Goal: Obtain resource: Obtain resource

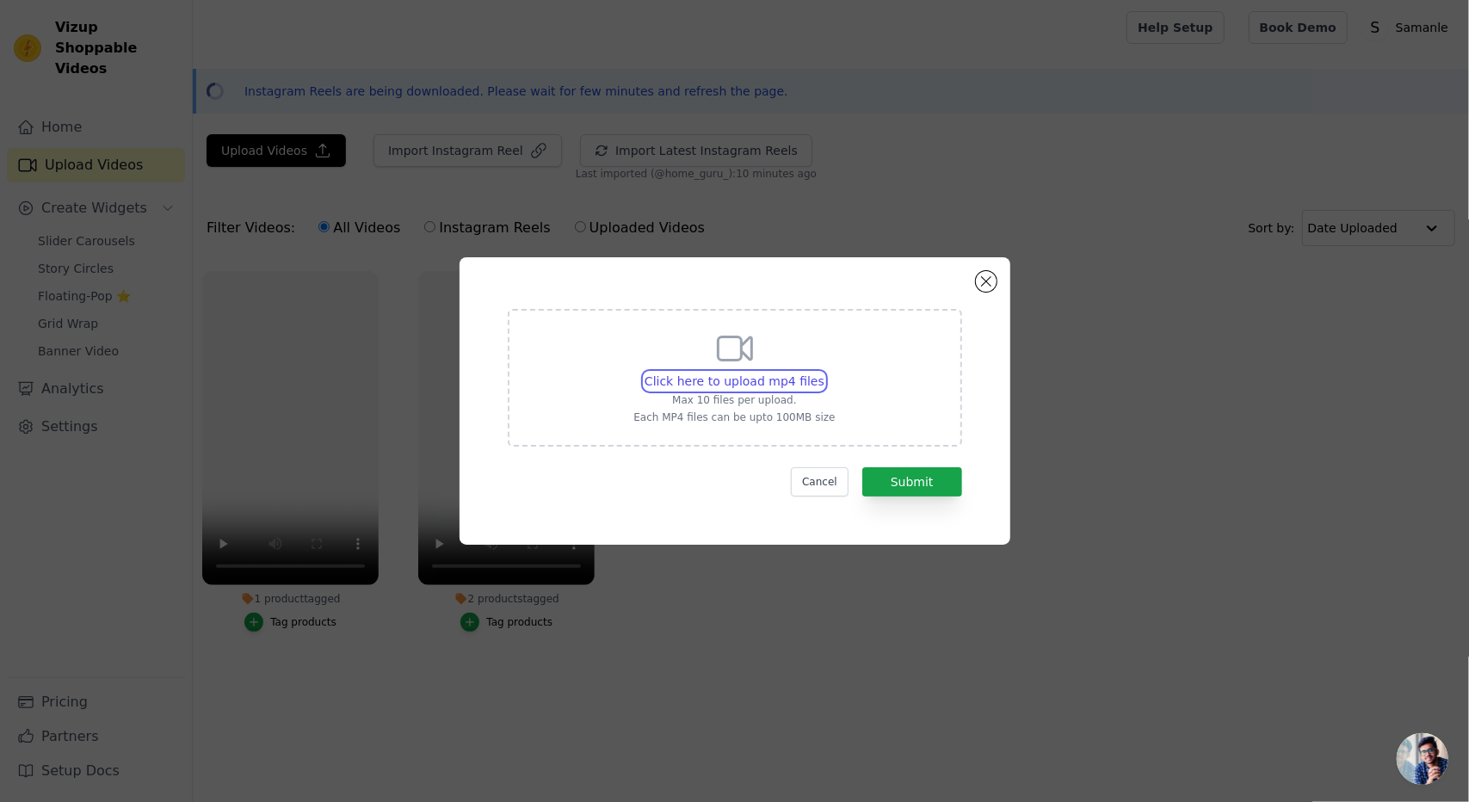
type input "C:\fakepath\WhatsApp Video 2025-09-05 at 12.56.45_00cbcb2c.mp4"
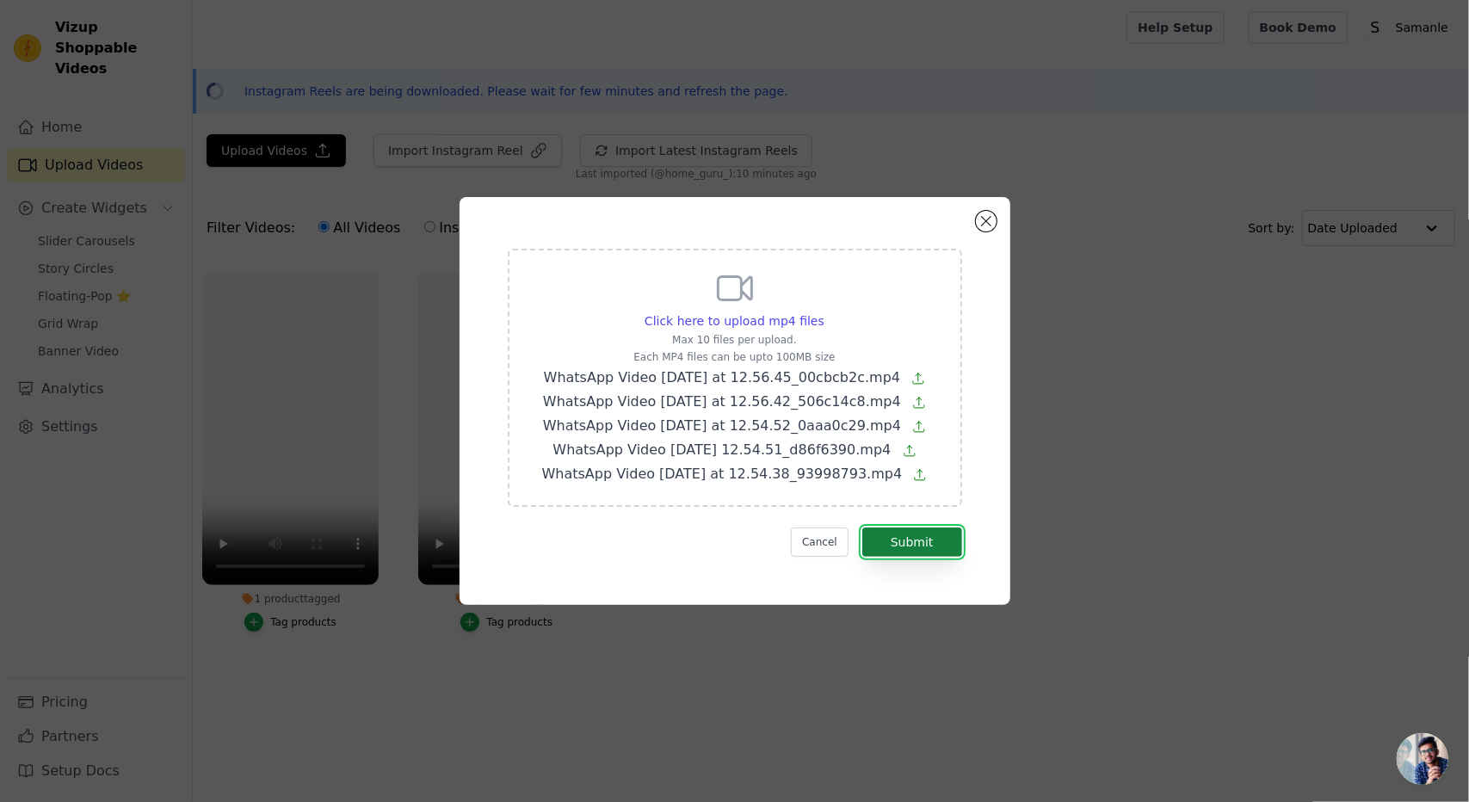
click at [891, 544] on button "Submit" at bounding box center [912, 541] width 100 height 29
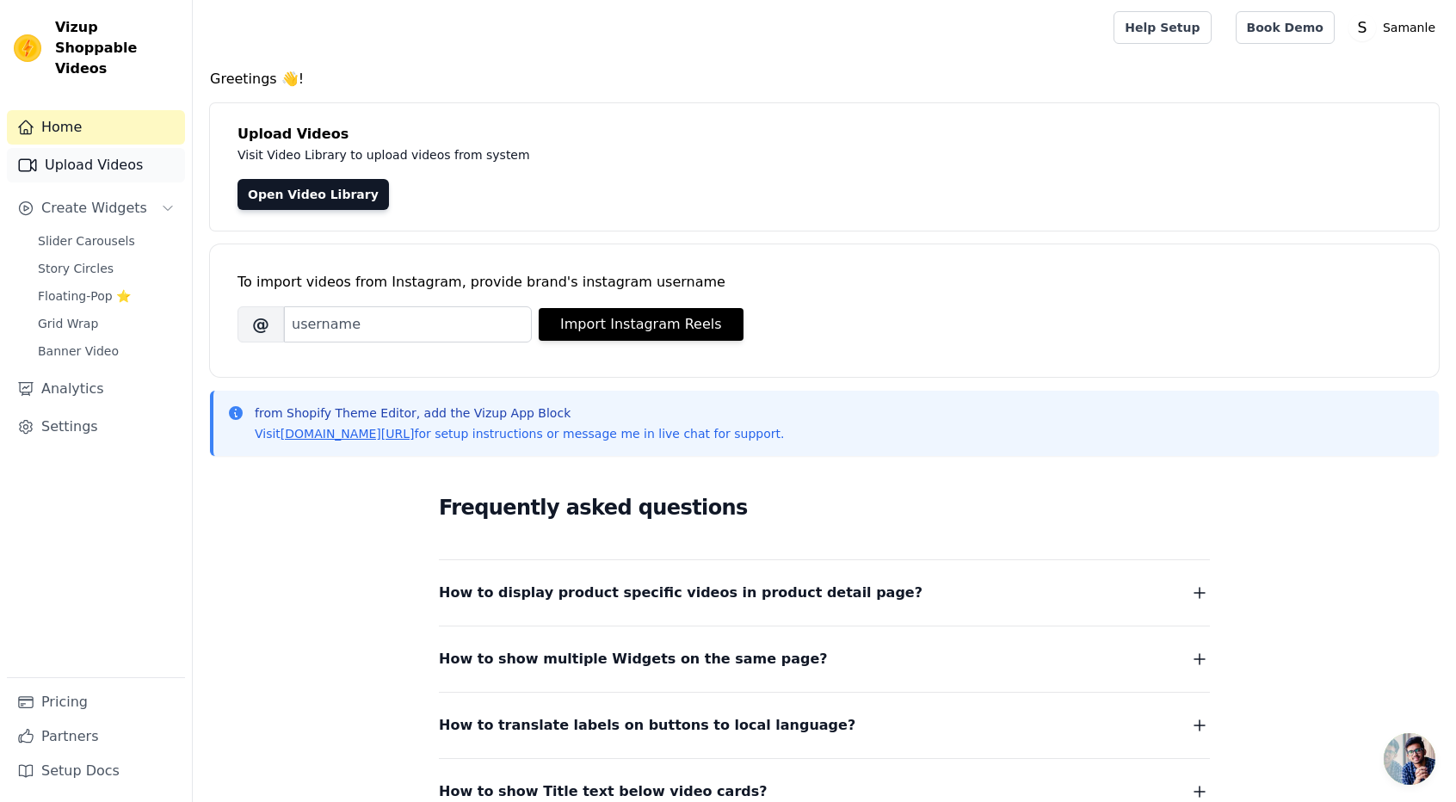
click at [49, 149] on link "Upload Videos" at bounding box center [96, 165] width 178 height 34
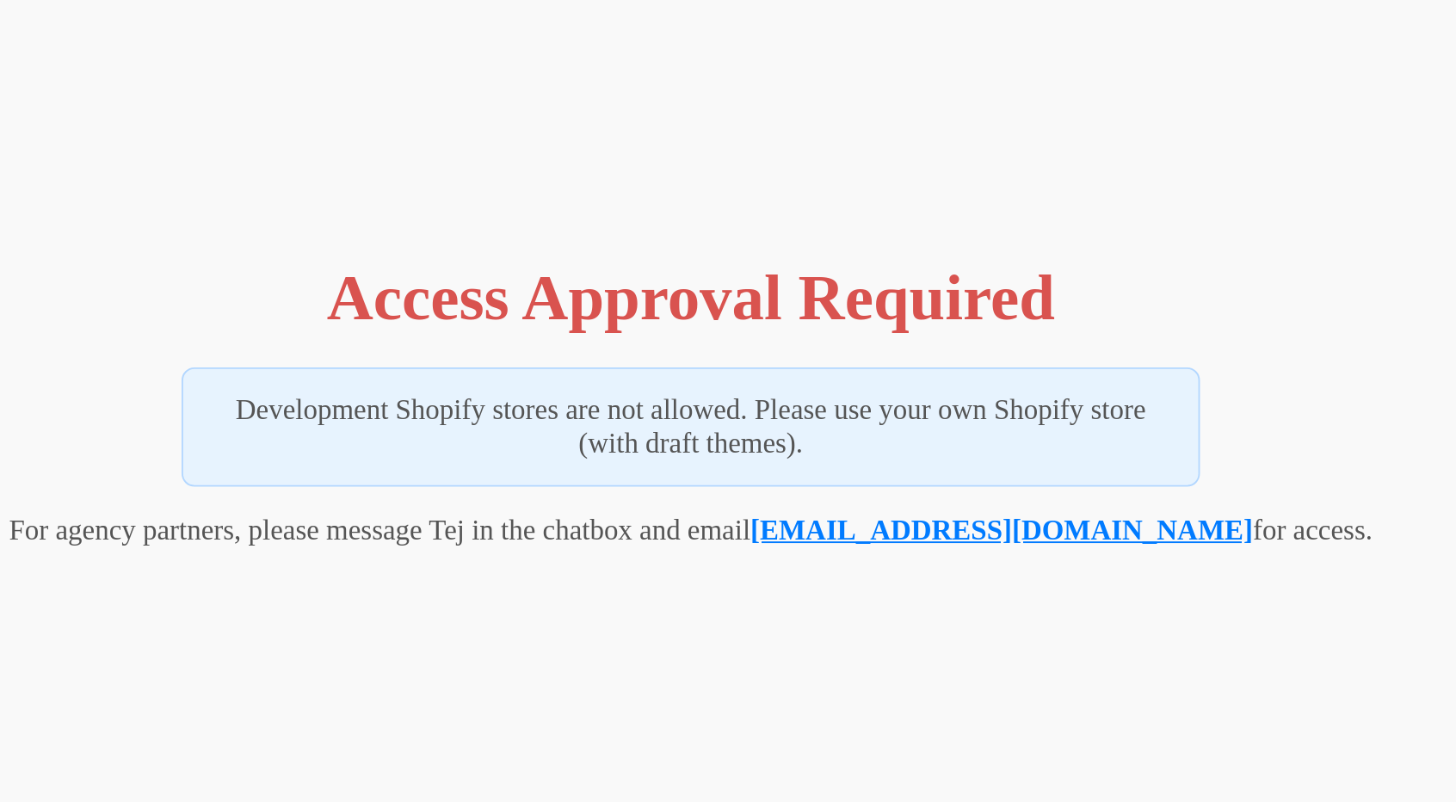
click at [832, 500] on link "[EMAIL_ADDRESS][DOMAIN_NAME]" at bounding box center [894, 496] width 268 height 17
click at [871, 501] on link "[EMAIL_ADDRESS][DOMAIN_NAME]" at bounding box center [894, 496] width 268 height 17
click at [858, 502] on link "[EMAIL_ADDRESS][DOMAIN_NAME]" at bounding box center [894, 496] width 268 height 17
click at [911, 492] on link "[EMAIL_ADDRESS][DOMAIN_NAME]" at bounding box center [894, 496] width 268 height 17
drag, startPoint x: 875, startPoint y: 532, endPoint x: 817, endPoint y: 500, distance: 65.8
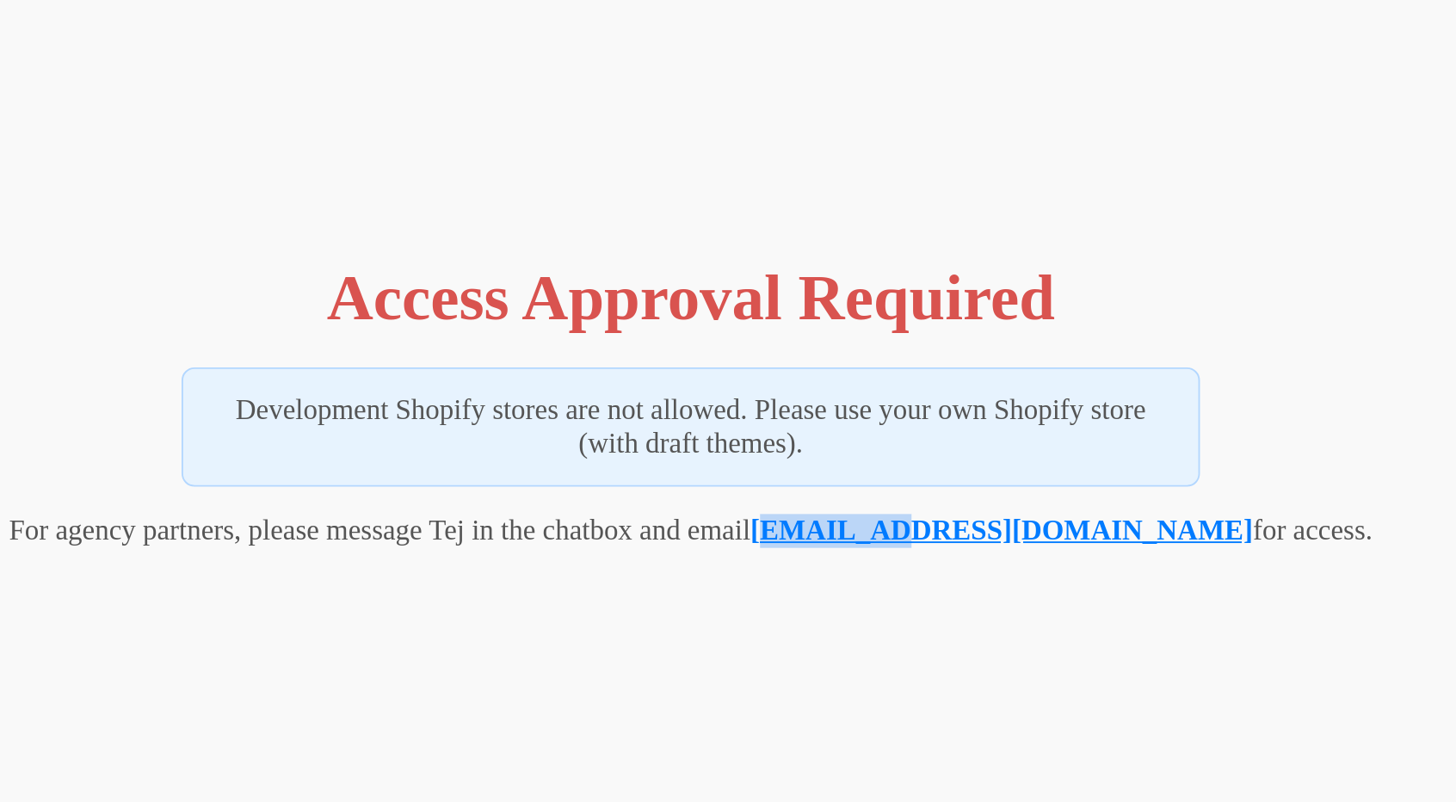
click at [817, 500] on div "Access Approval Required Development Shopify stores are not allowed. Please use…" at bounding box center [728, 425] width 1442 height 836
click at [817, 500] on link "[EMAIL_ADDRESS][DOMAIN_NAME]" at bounding box center [894, 496] width 268 height 17
click at [801, 551] on div "Access Approval Required Development Shopify stores are not allowed. Please use…" at bounding box center [728, 425] width 1442 height 836
click at [815, 496] on link "[EMAIL_ADDRESS][DOMAIN_NAME]" at bounding box center [894, 496] width 268 height 17
drag, startPoint x: 808, startPoint y: 496, endPoint x: 973, endPoint y: 503, distance: 165.4
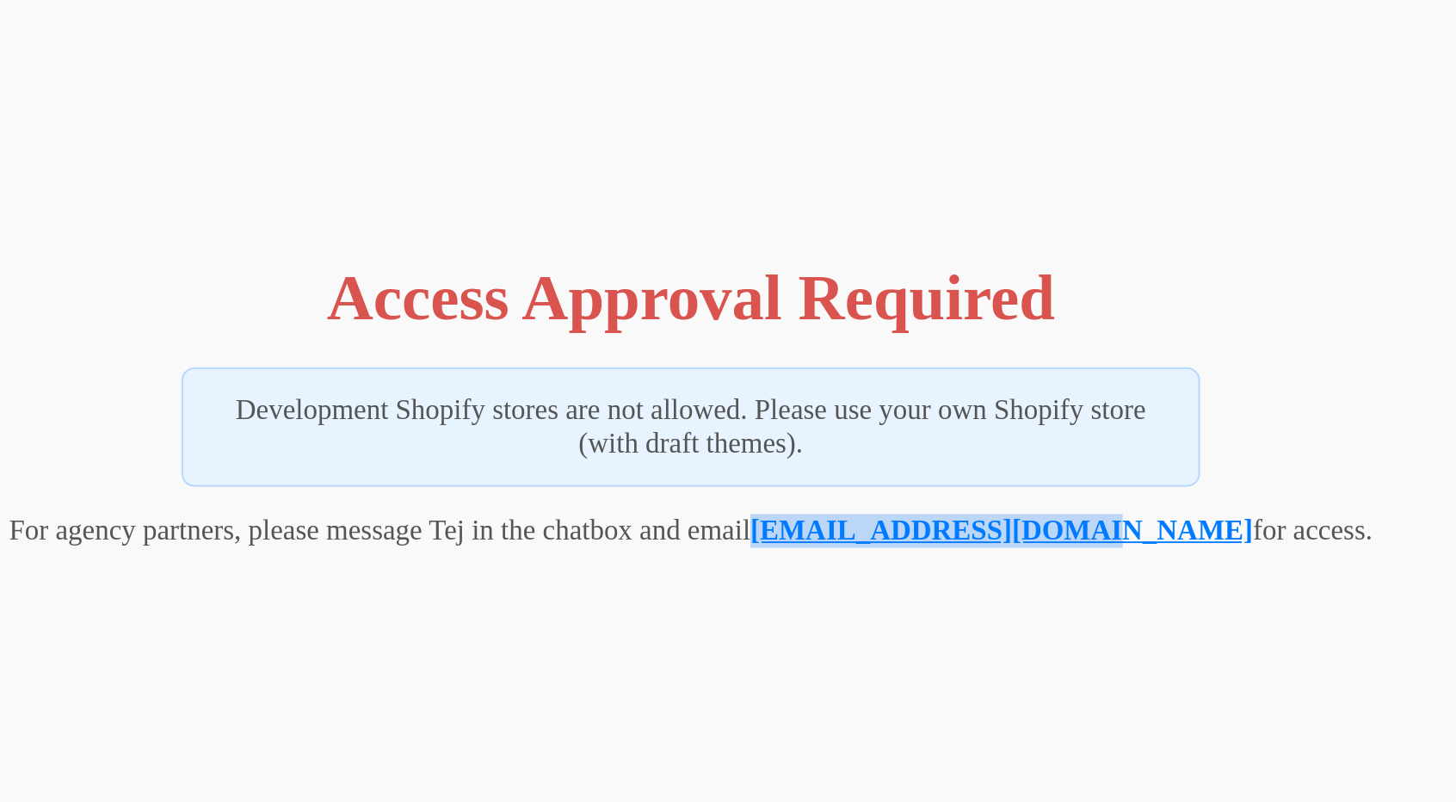
click at [973, 503] on p "For agency partners, please message Tej in the chatbox and email tej@vizupcomme…" at bounding box center [728, 497] width 728 height 18
copy p "[EMAIL_ADDRESS][DOMAIN_NAME]"
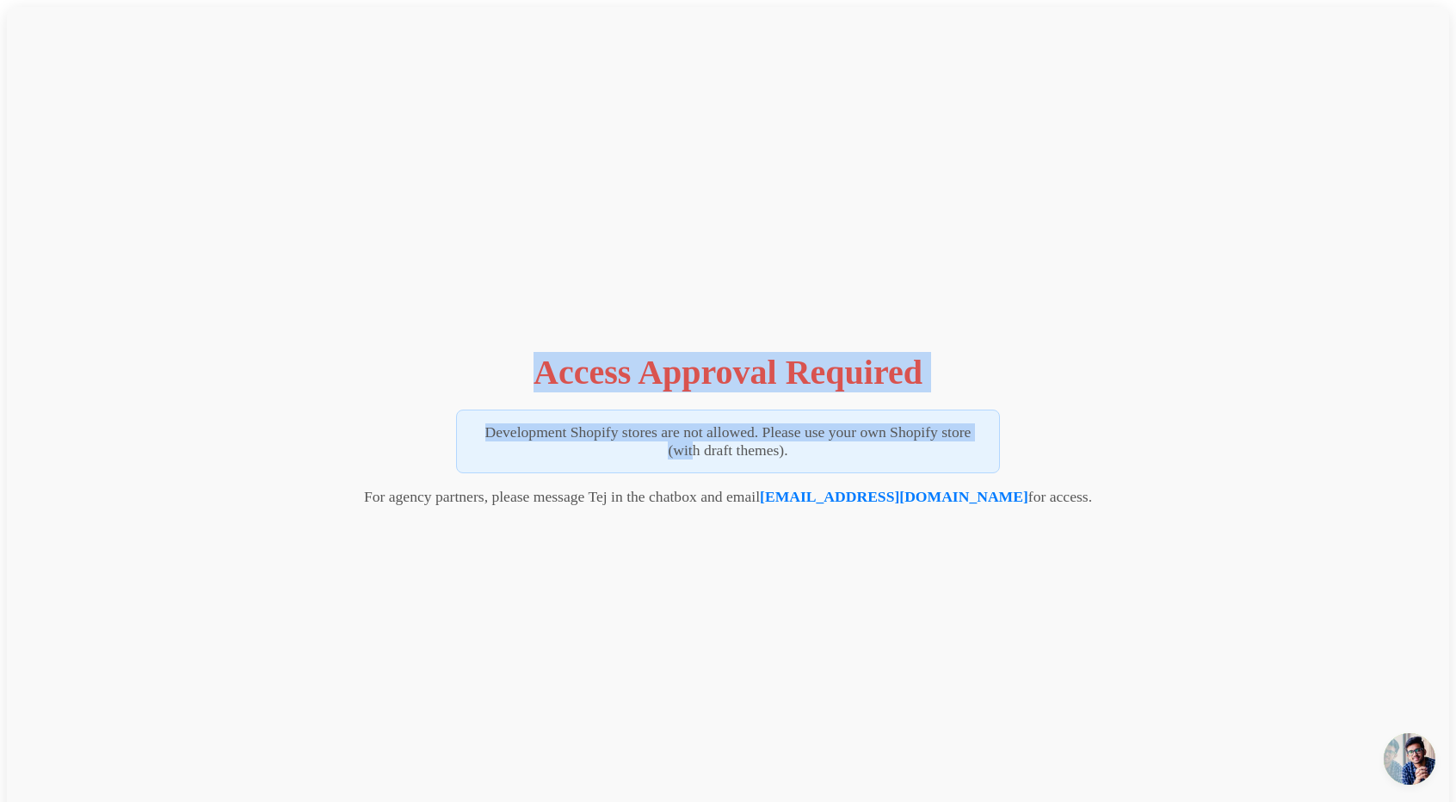
drag, startPoint x: 519, startPoint y: 373, endPoint x: 956, endPoint y: 378, distance: 437.1
click at [956, 378] on div "Access Approval Required Development Shopify stores are not allowed. Please use…" at bounding box center [728, 425] width 1442 height 836
copy div "Access Approval Required Development Shopify stores are not allowed. Please use…"
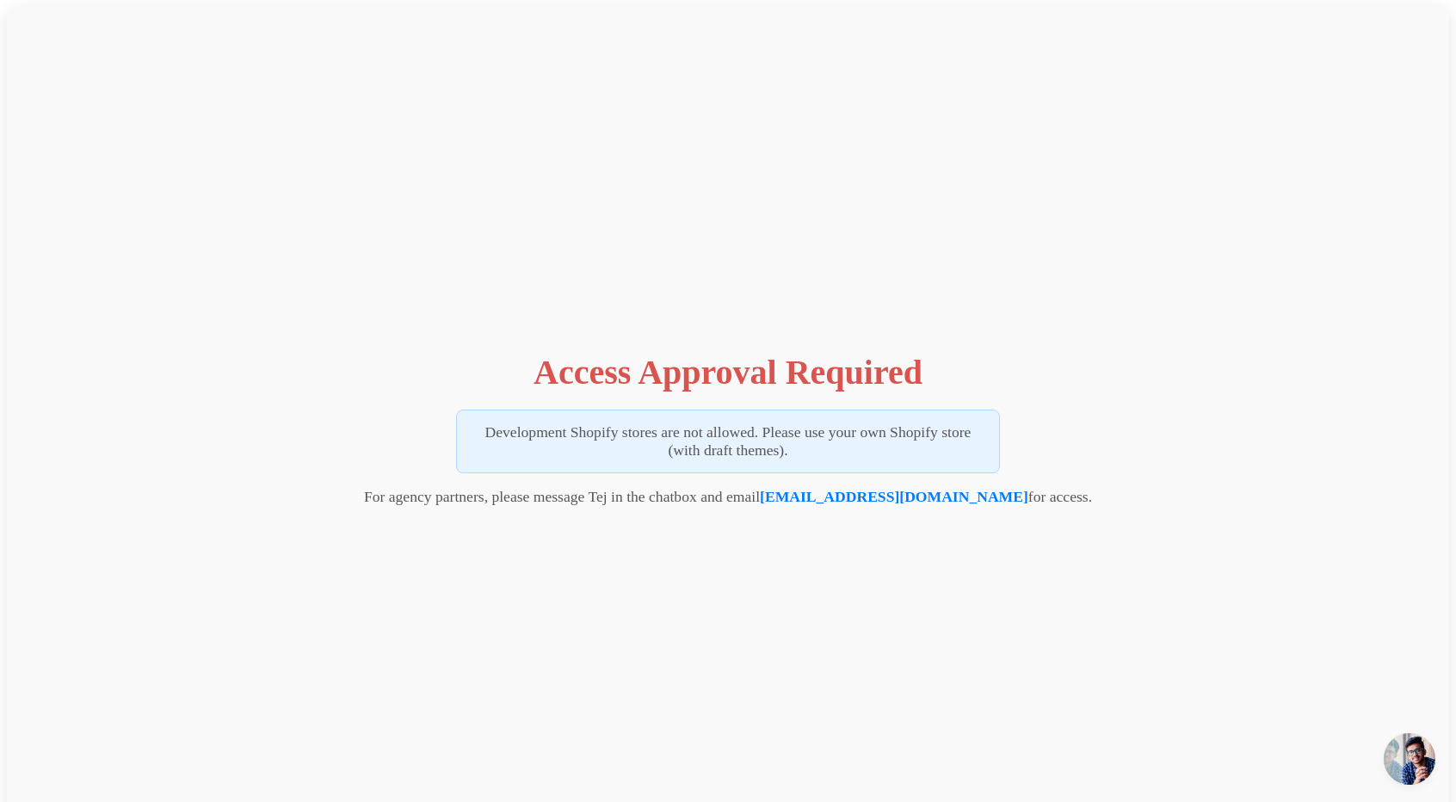
click at [1070, 514] on div "Access Approval Required Development Shopify stores are not allowed. Please use…" at bounding box center [728, 425] width 1442 height 836
click at [852, 496] on link "[EMAIL_ADDRESS][DOMAIN_NAME]" at bounding box center [894, 496] width 268 height 17
